Goal: Communication & Community: Participate in discussion

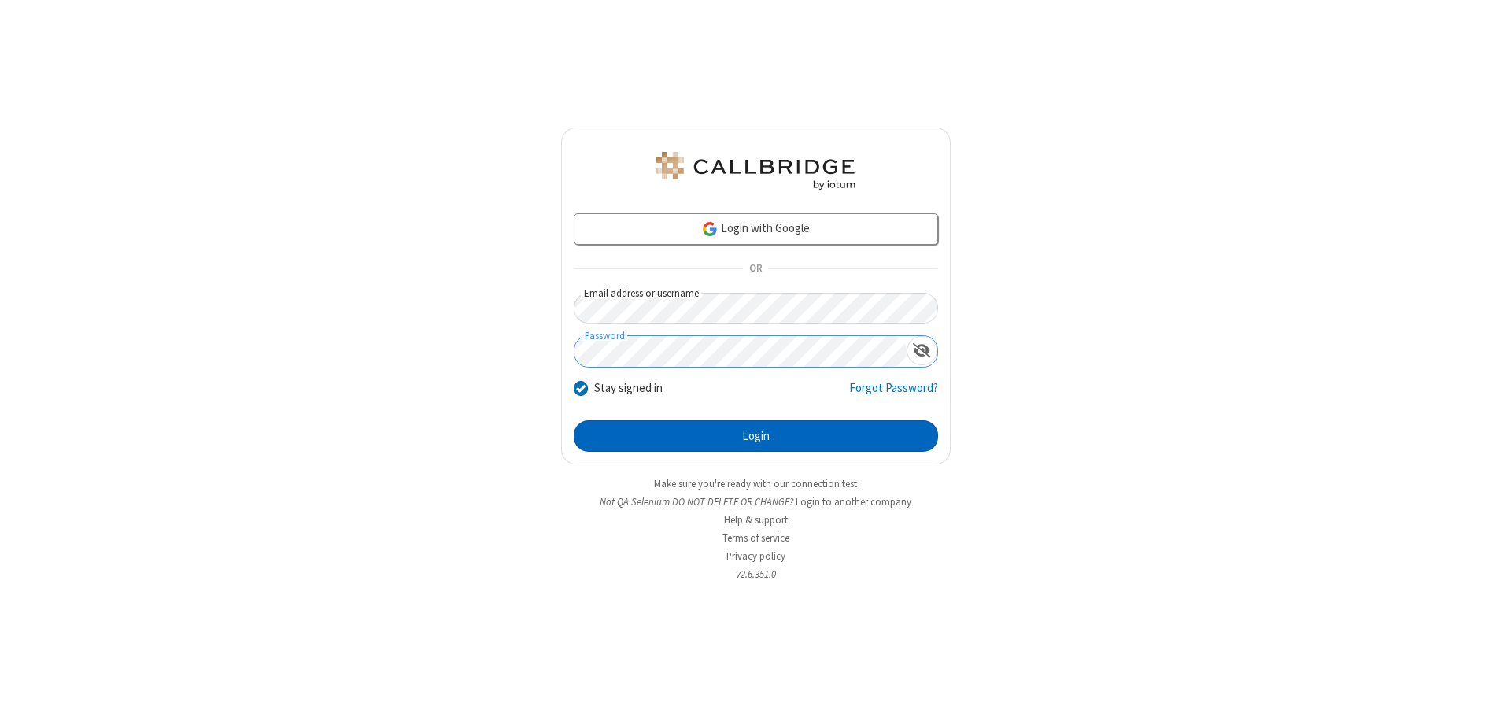
click at [756, 436] on button "Login" at bounding box center [756, 435] width 364 height 31
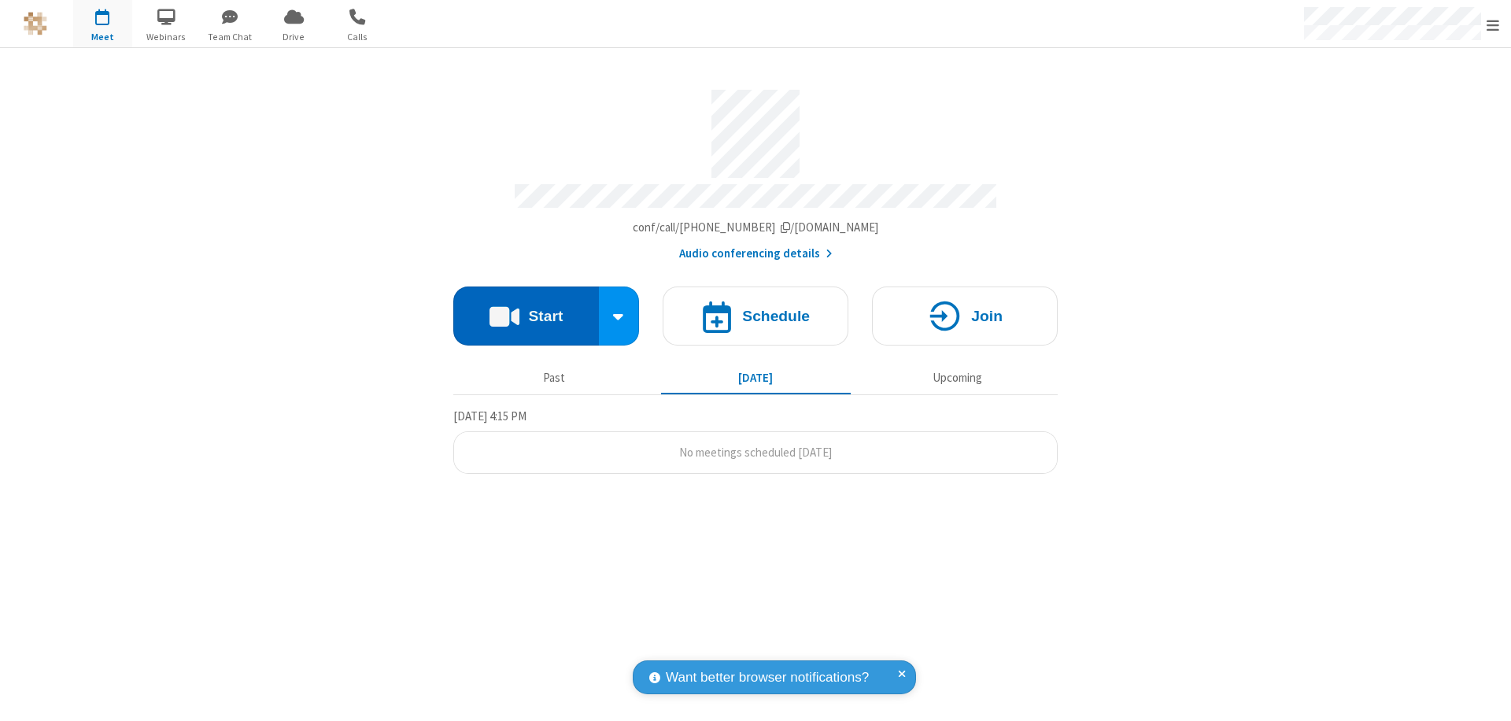
click at [526, 309] on button "Start" at bounding box center [526, 316] width 146 height 59
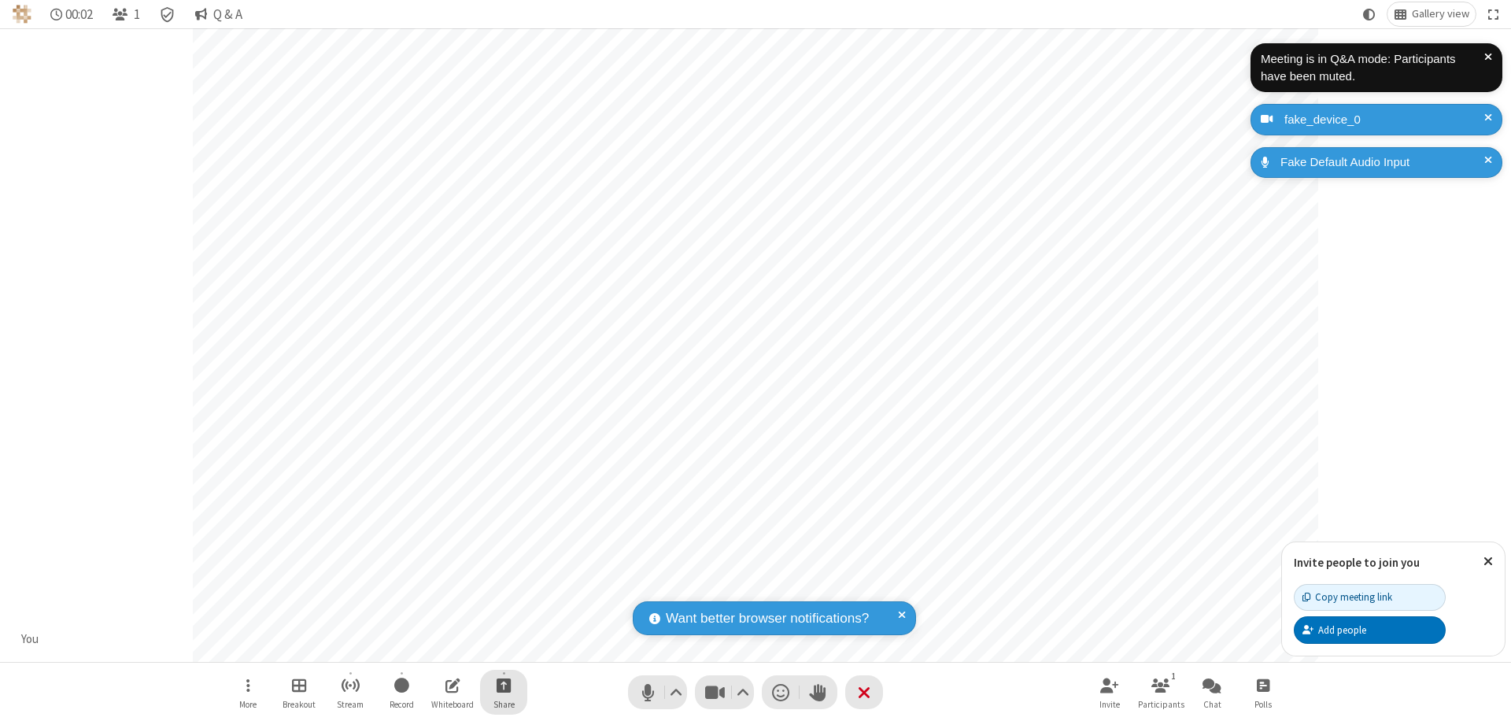
click at [504, 685] on span "Start sharing" at bounding box center [504, 685] width 15 height 20
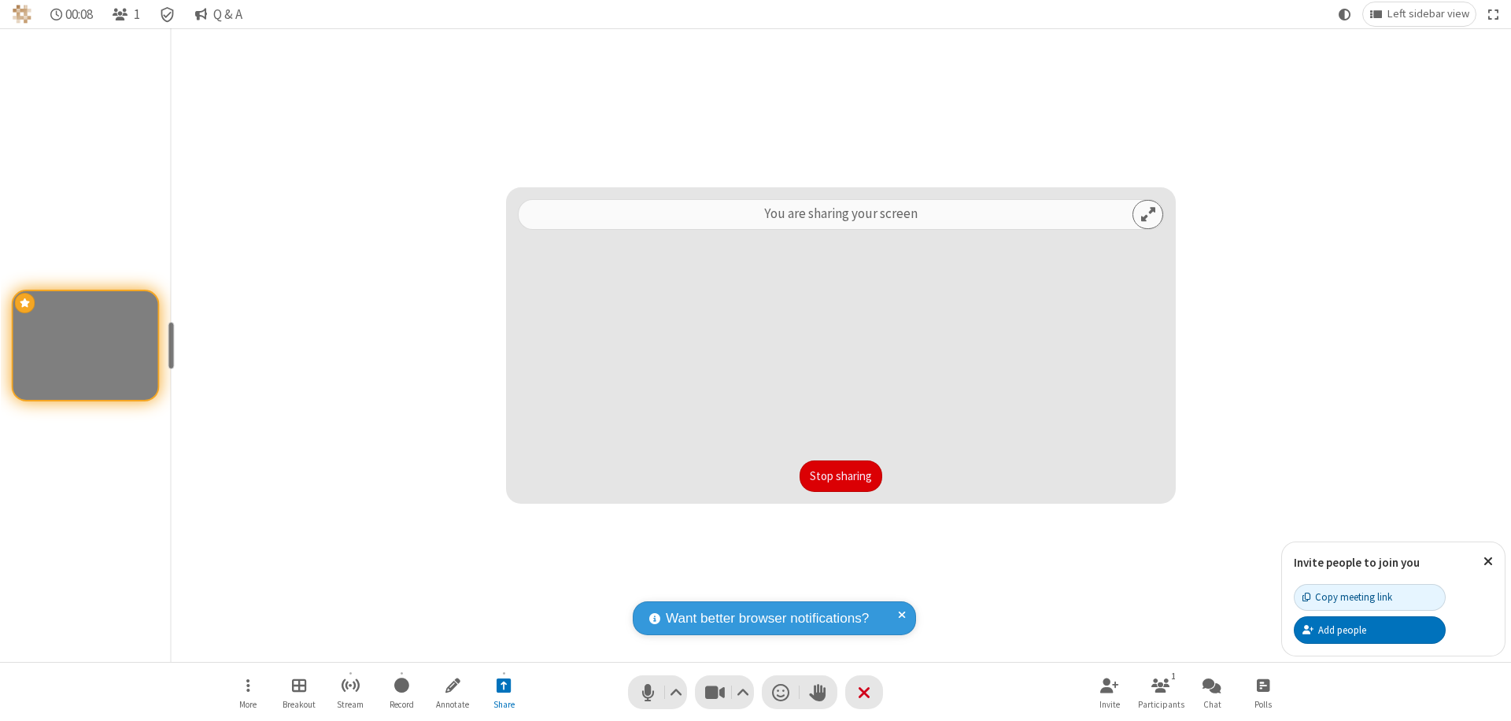
click at [841, 476] on button "Stop sharing" at bounding box center [841, 476] width 83 height 31
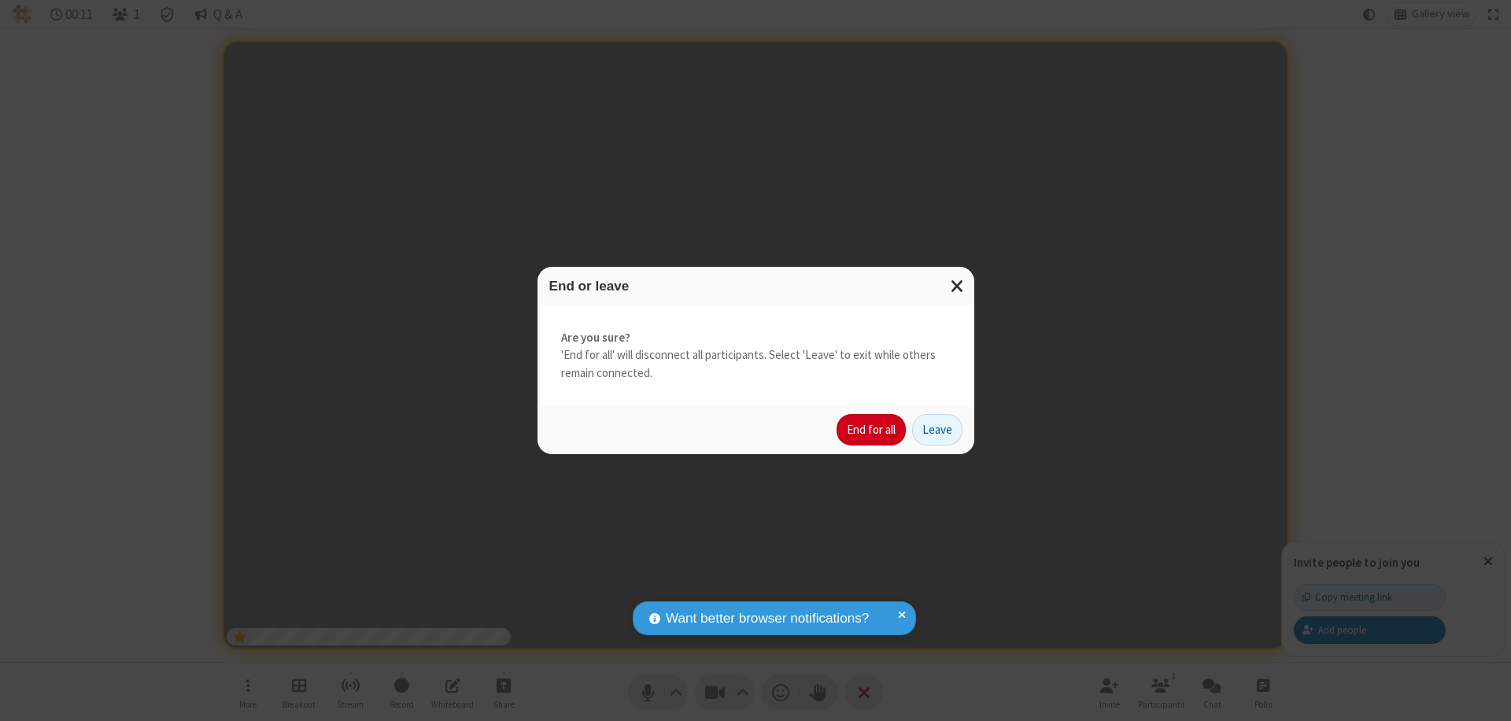
click at [872, 430] on button "End for all" at bounding box center [871, 429] width 69 height 31
